Goal: Information Seeking & Learning: Learn about a topic

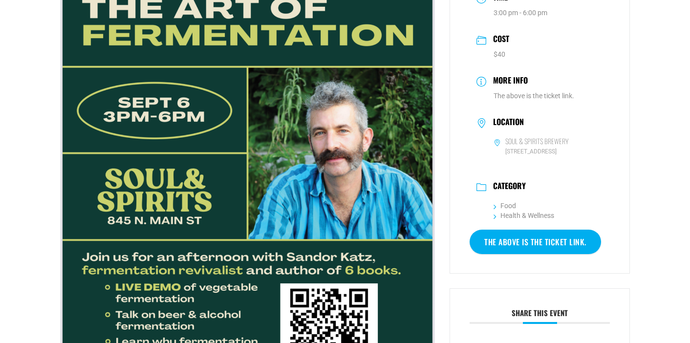
scroll to position [137, 0]
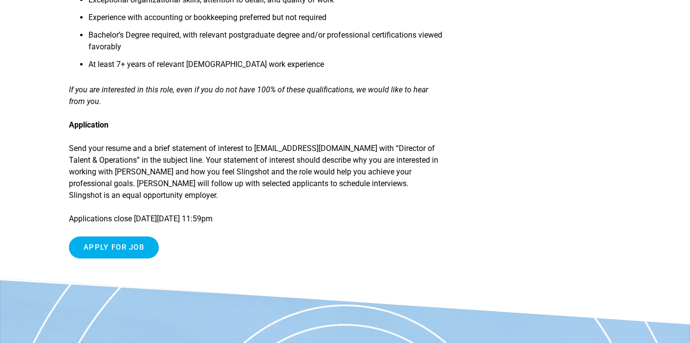
scroll to position [1019, 0]
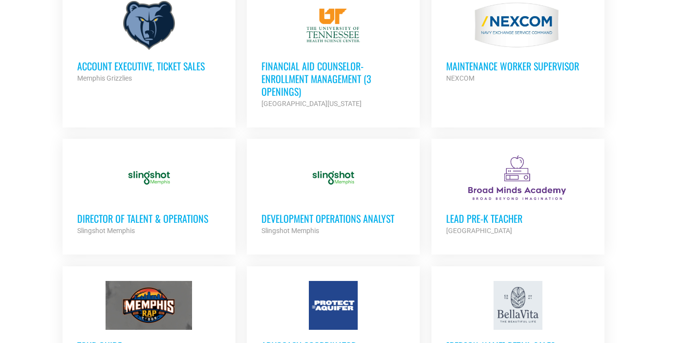
scroll to position [610, 0]
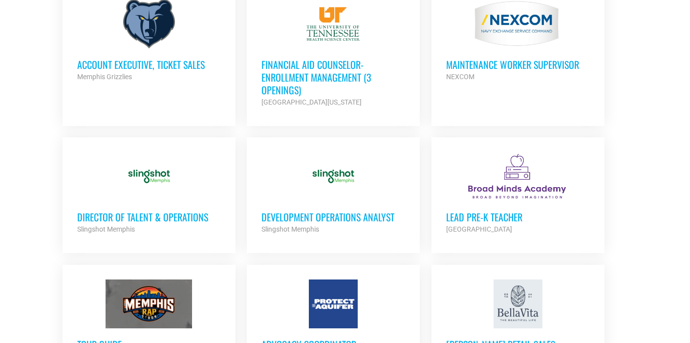
click at [356, 218] on h3 "Development Operations Analyst" at bounding box center [333, 217] width 144 height 13
click at [350, 215] on h3 "Development Operations Analyst" at bounding box center [333, 217] width 144 height 13
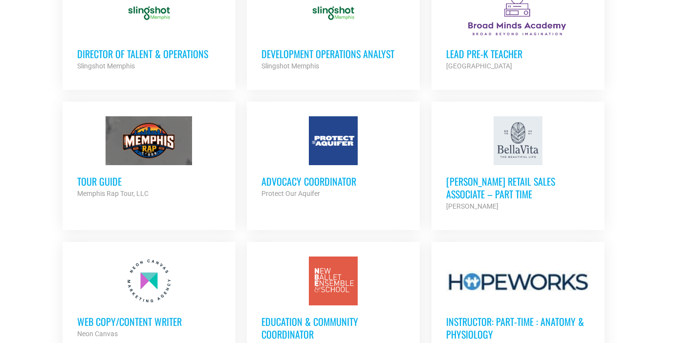
scroll to position [779, 0]
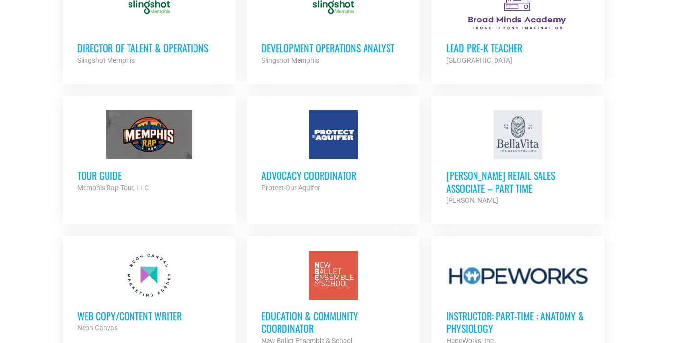
click at [334, 172] on h3 "Advocacy Coordinator" at bounding box center [333, 175] width 144 height 13
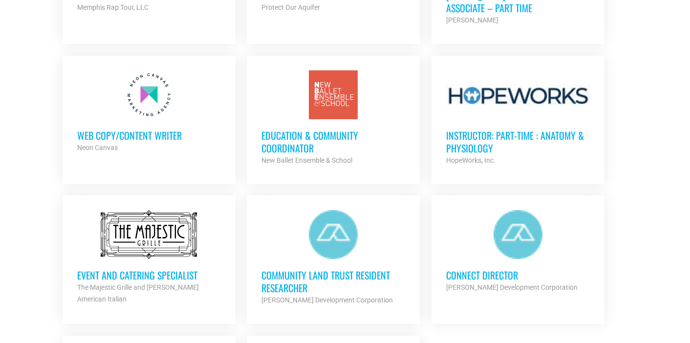
scroll to position [960, 0]
click at [288, 135] on h3 "Education & Community Coordinator" at bounding box center [333, 140] width 144 height 25
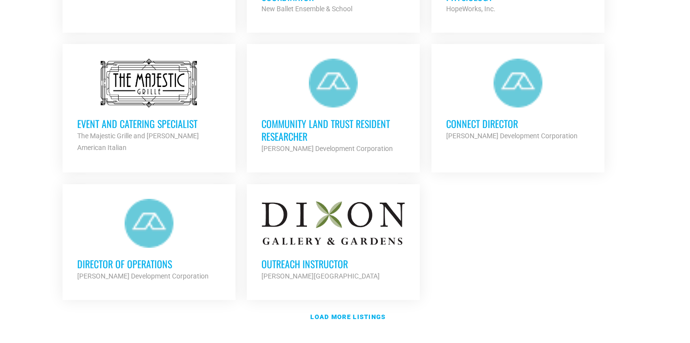
scroll to position [1112, 0]
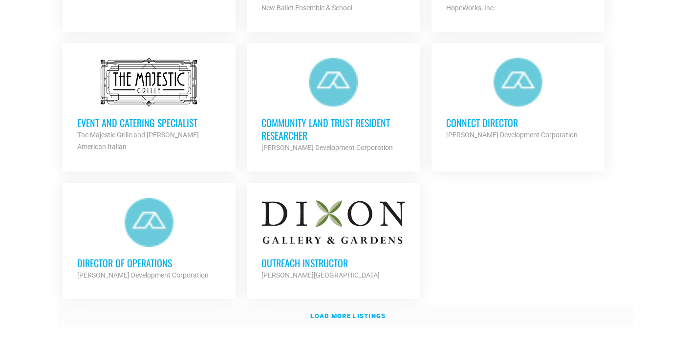
click at [351, 315] on strong "Load more listings" at bounding box center [347, 315] width 75 height 7
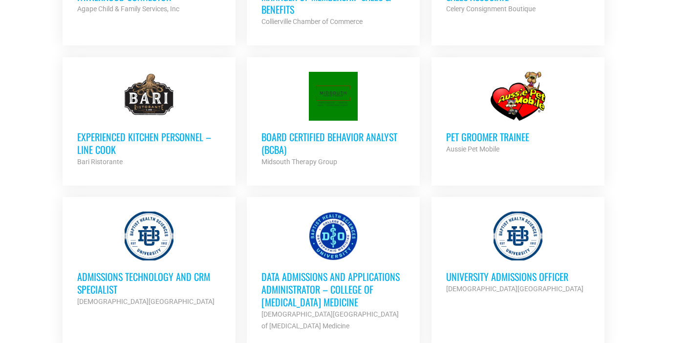
scroll to position [1518, 0]
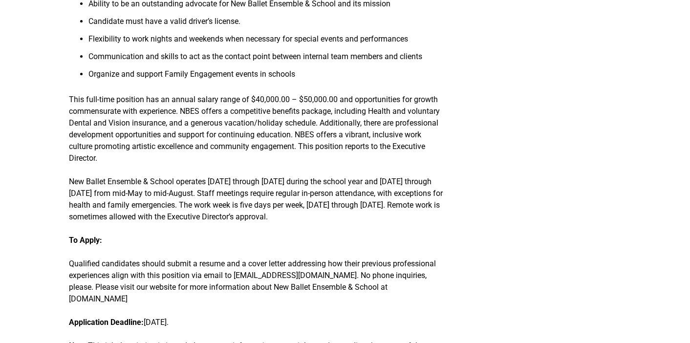
scroll to position [1181, 0]
